Goal: Task Accomplishment & Management: Use online tool/utility

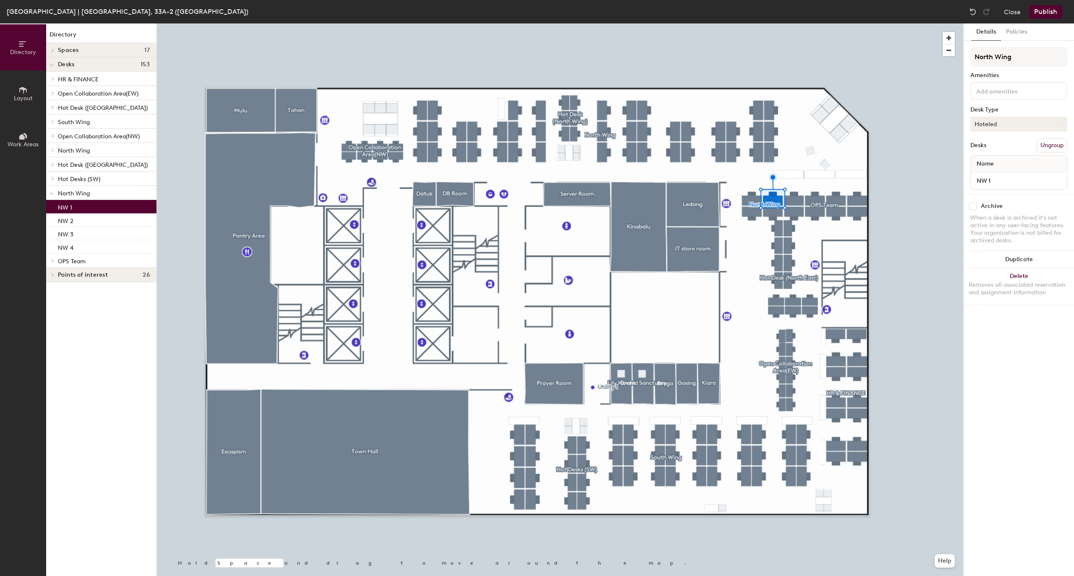
click at [994, 122] on button "Hoteled" at bounding box center [1018, 124] width 97 height 15
click at [985, 148] on div "Assigned" at bounding box center [1012, 150] width 84 height 13
click at [988, 91] on input at bounding box center [1011, 91] width 75 height 10
type input "VI"
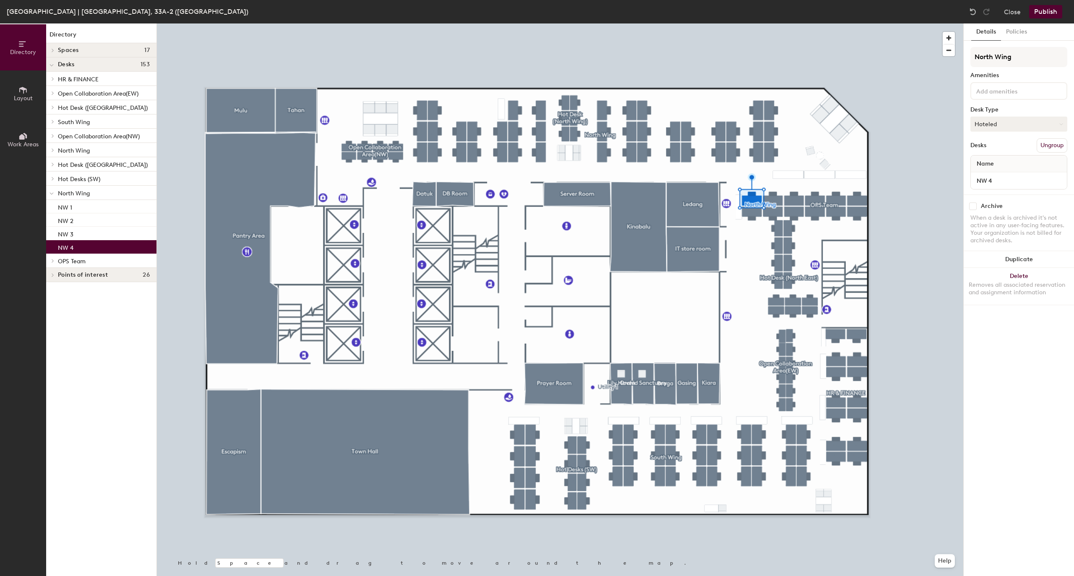
click at [992, 120] on button "Hoteled" at bounding box center [1018, 124] width 97 height 15
click at [990, 151] on div "Assigned" at bounding box center [1012, 150] width 84 height 13
click at [1011, 88] on input at bounding box center [1011, 91] width 75 height 10
type input "JC"
click at [1042, 18] on div "[GEOGRAPHIC_DATA] | [GEOGRAPHIC_DATA], 33A-2 (Sky Garden) Close Publish" at bounding box center [537, 11] width 1074 height 23
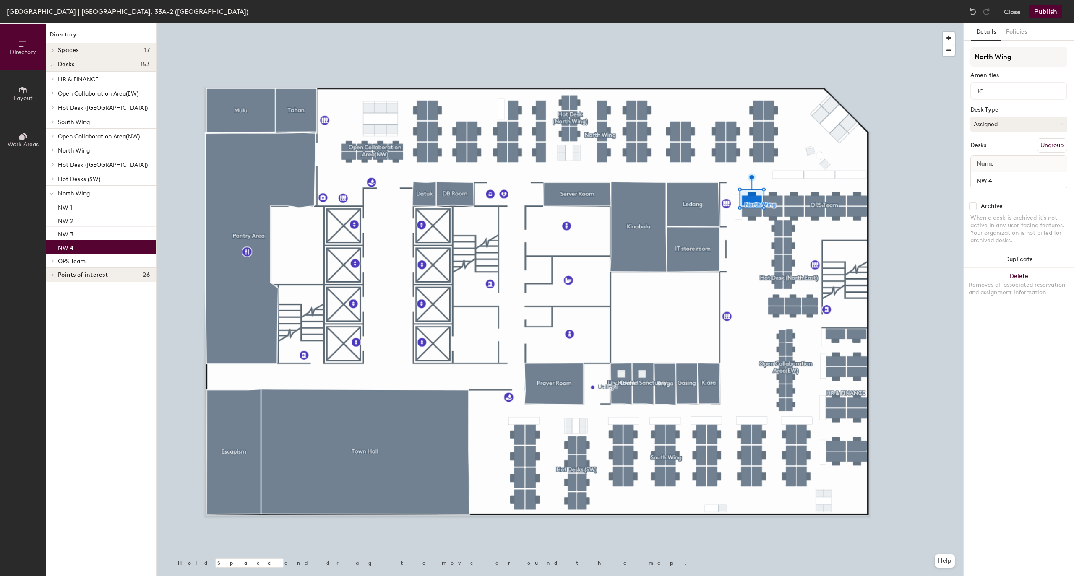
click at [1048, 13] on button "Publish" at bounding box center [1045, 11] width 33 height 13
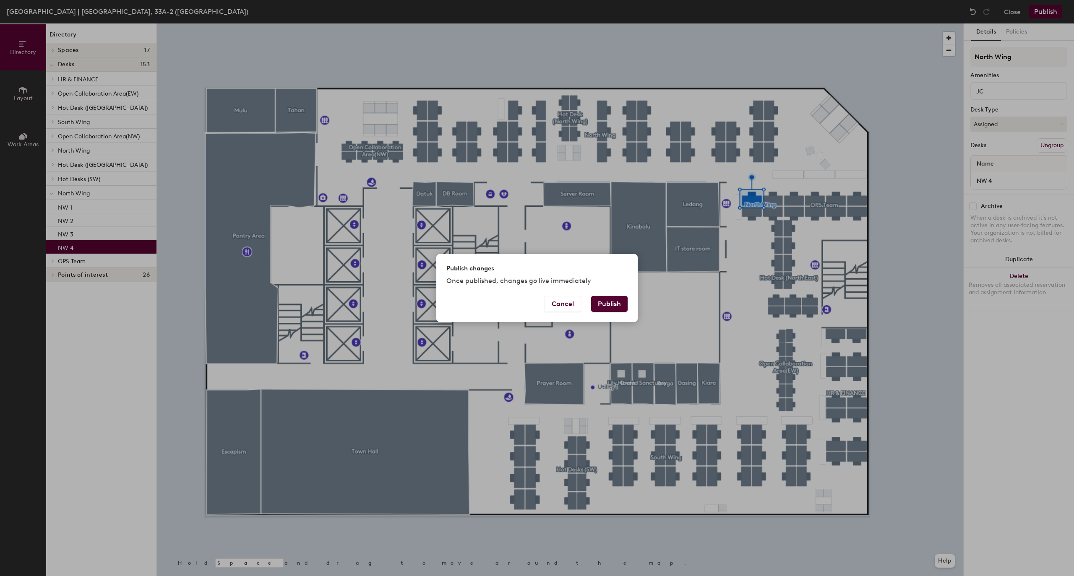
click at [611, 308] on button "Publish" at bounding box center [609, 304] width 36 height 16
